Goal: Register for event/course: Register for event/course

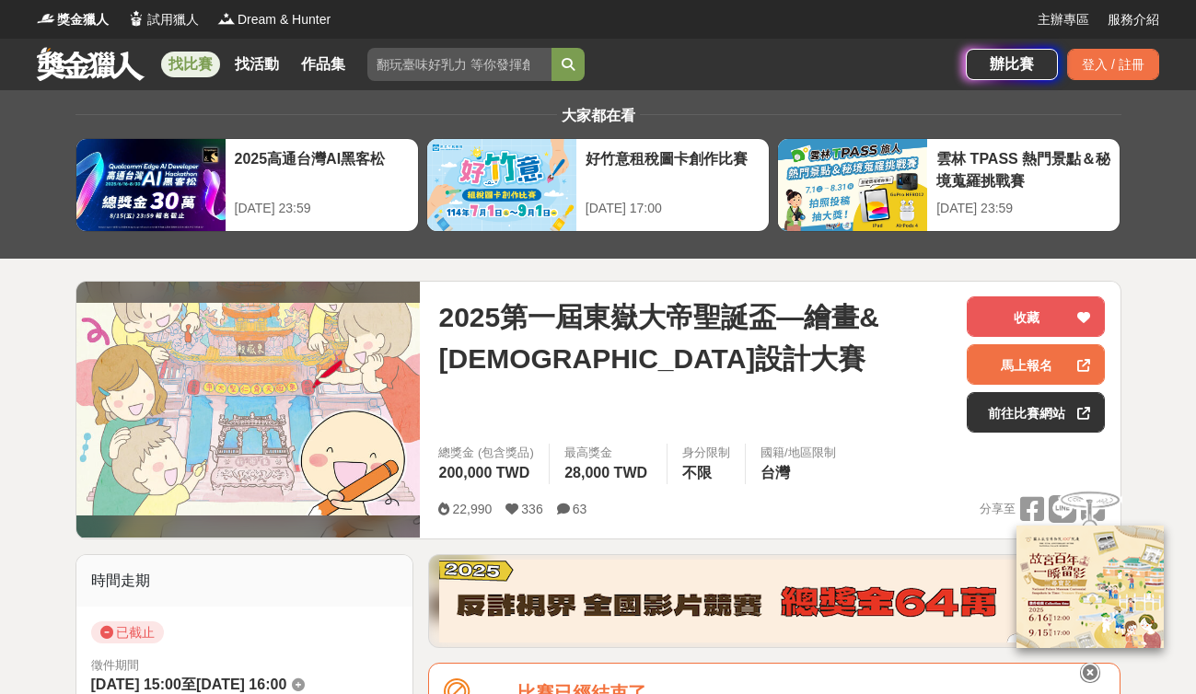
drag, startPoint x: 714, startPoint y: 406, endPoint x: 725, endPoint y: 405, distance: 11.1
click at [725, 405] on div "2025第一屆東嶽大帝聖誕盃—繪畫&[DEMOGRAPHIC_DATA]設計大賽" at bounding box center [695, 364] width 514 height 136
click at [1020, 412] on link "前往比賽網站" at bounding box center [1036, 412] width 138 height 41
click at [1025, 413] on link "前往比賽網站" at bounding box center [1036, 412] width 138 height 41
click at [1033, 417] on link "前往比賽網站" at bounding box center [1036, 412] width 138 height 41
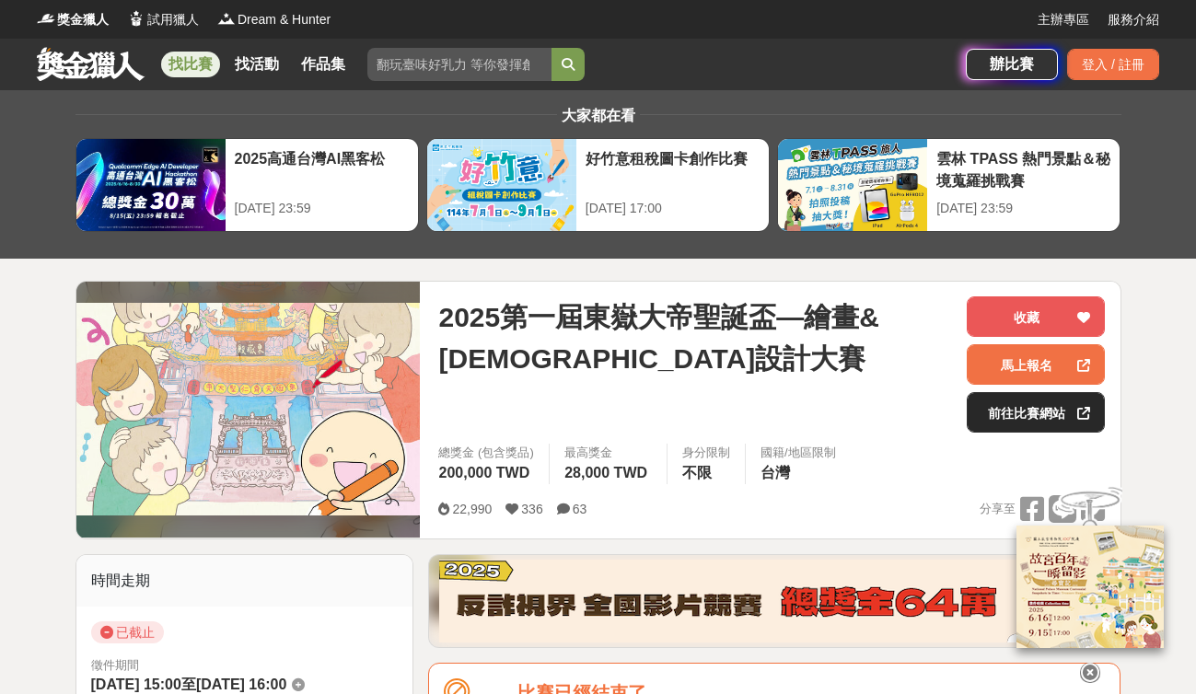
click at [1034, 417] on link "前往比賽網站" at bounding box center [1036, 412] width 138 height 41
click at [1036, 418] on link "前往比賽網站" at bounding box center [1036, 412] width 138 height 41
drag, startPoint x: 1036, startPoint y: 418, endPoint x: 839, endPoint y: 531, distance: 227.2
click at [1036, 418] on link "前往比賽網站" at bounding box center [1036, 412] width 138 height 41
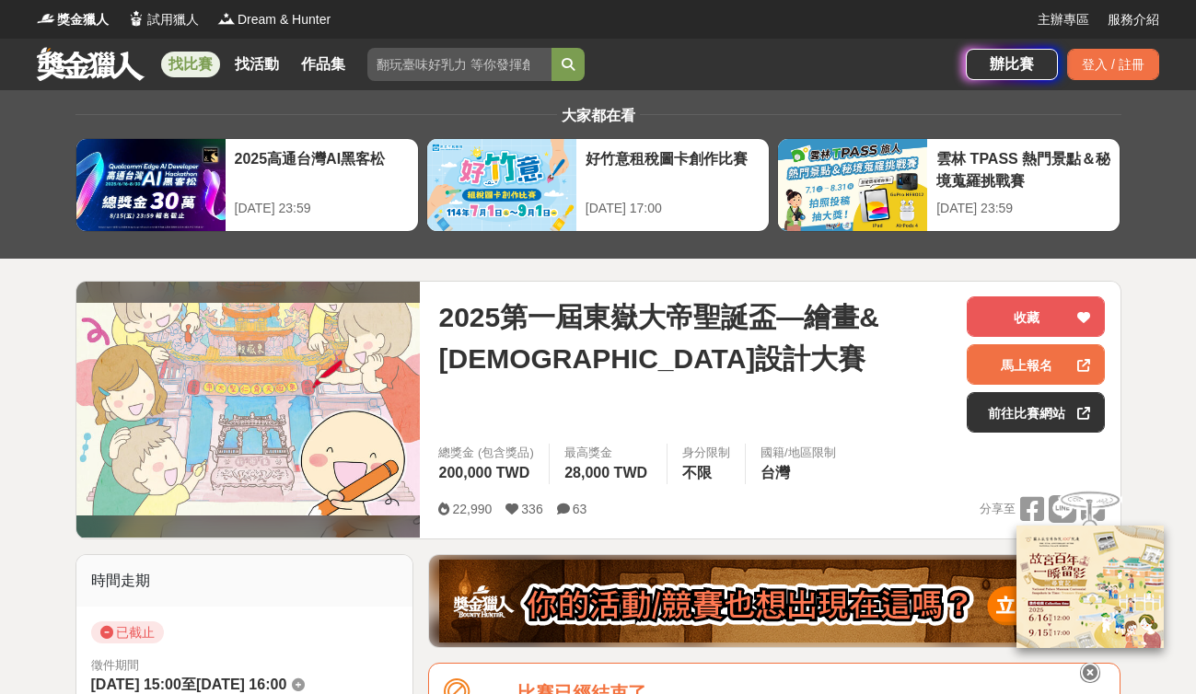
drag, startPoint x: 1126, startPoint y: 349, endPoint x: 1134, endPoint y: 342, distance: 11.1
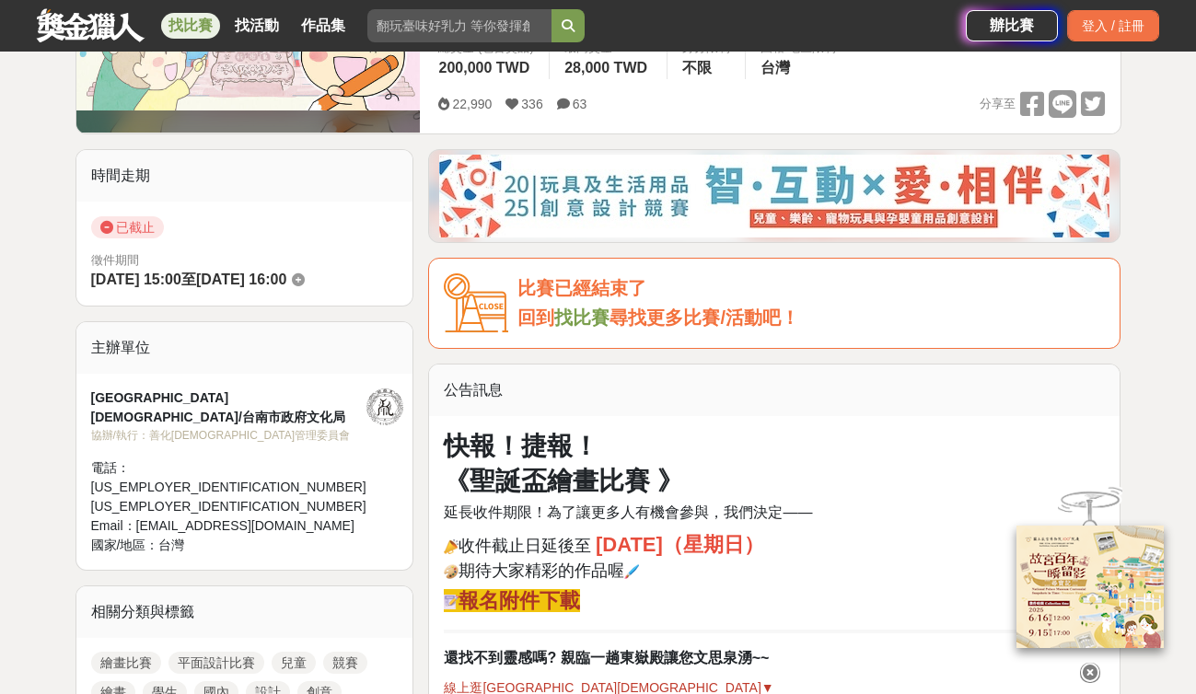
scroll to position [1141, 0]
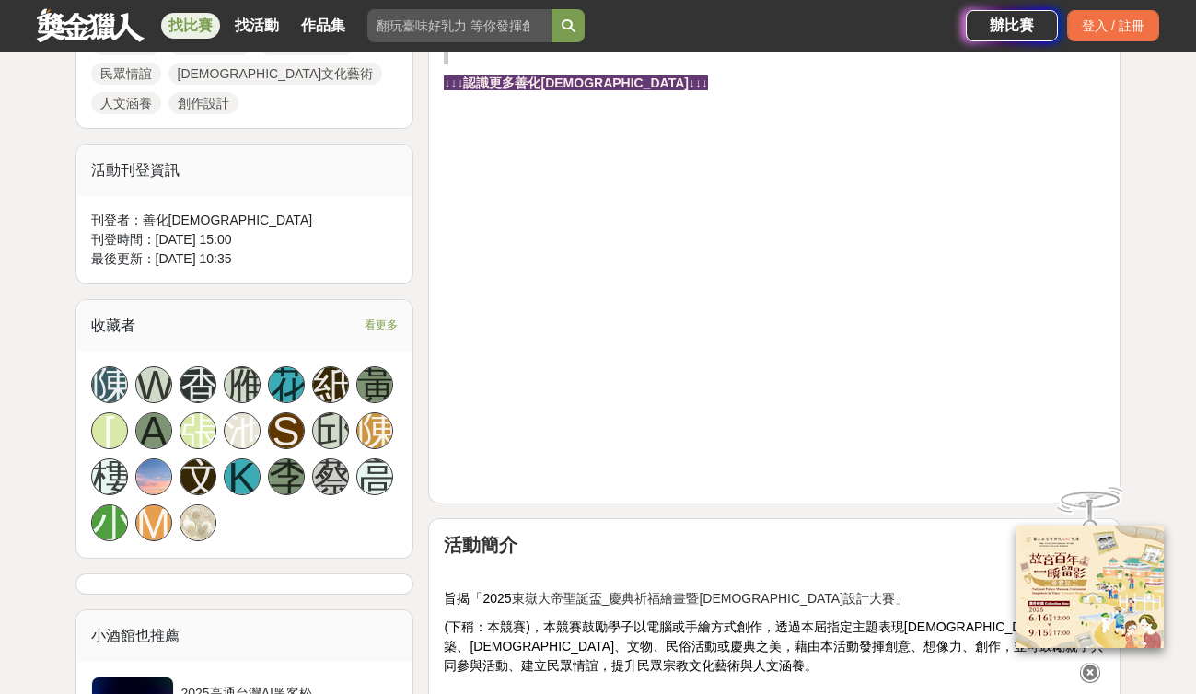
click at [1118, 222] on div "快報！捷報！ 《聖誕盃繪畫比賽 》 延長收件期限！為了讓更多人有機會參與，我們決定—— 收件截止日延後至 [DATE]（星期日） 期待大家精彩的作品喔 報名附…" at bounding box center [774, 92] width 690 height 824
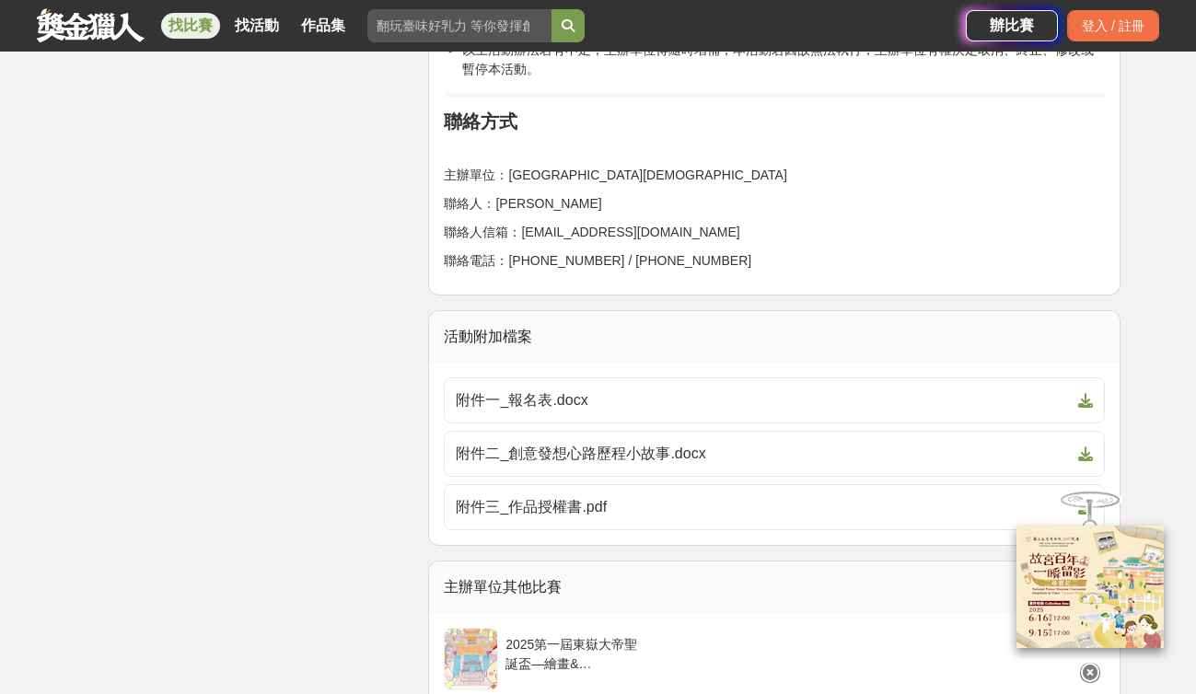
scroll to position [4087, 0]
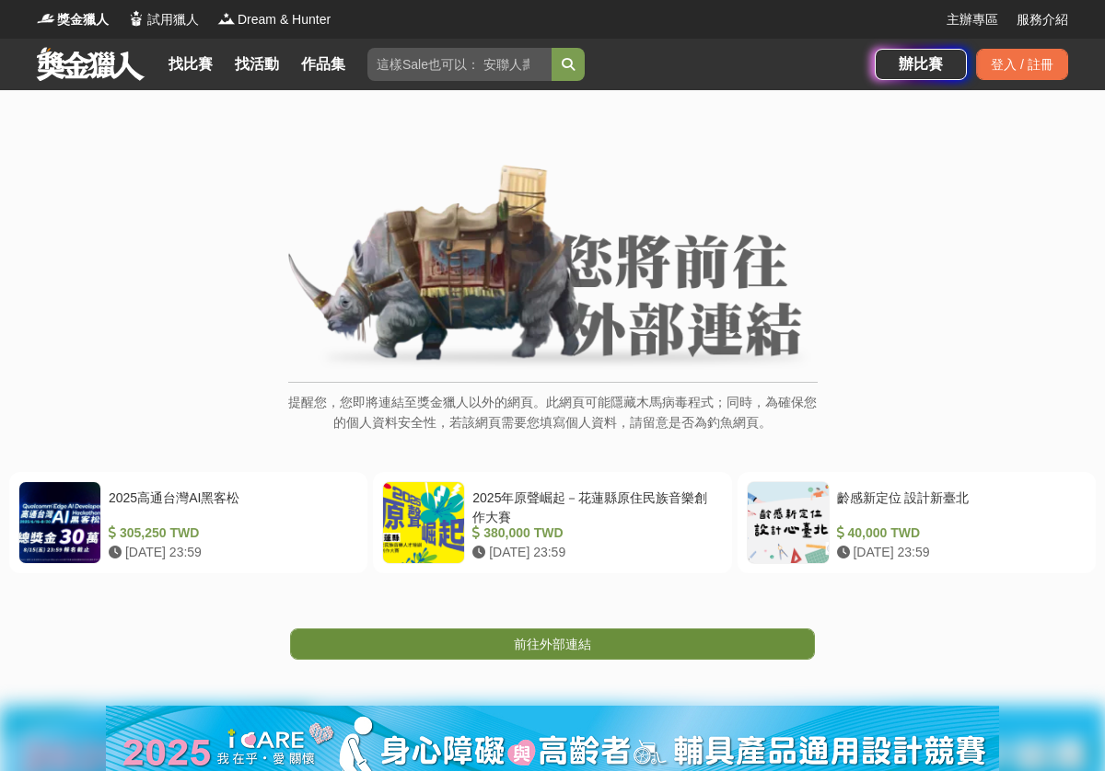
click at [607, 642] on link "前往外部連結" at bounding box center [552, 644] width 525 height 31
